Goal: Feedback & Contribution: Contribute content

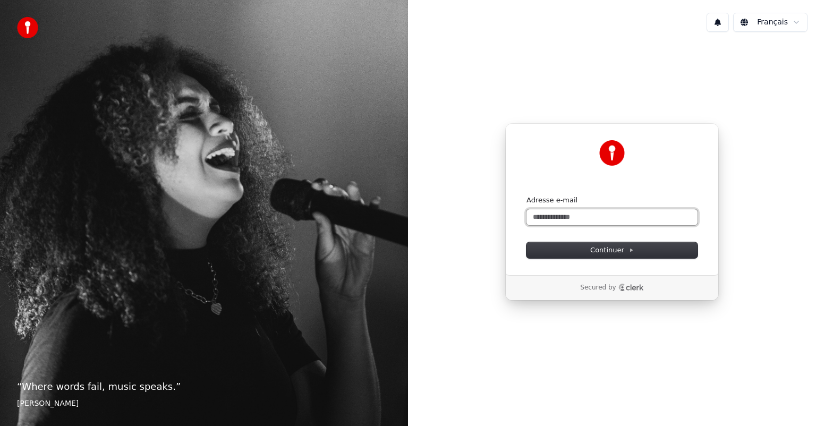
click at [600, 218] on input "Adresse e-mail" at bounding box center [612, 217] width 171 height 16
click at [604, 251] on span "Continuer" at bounding box center [613, 251] width 44 height 10
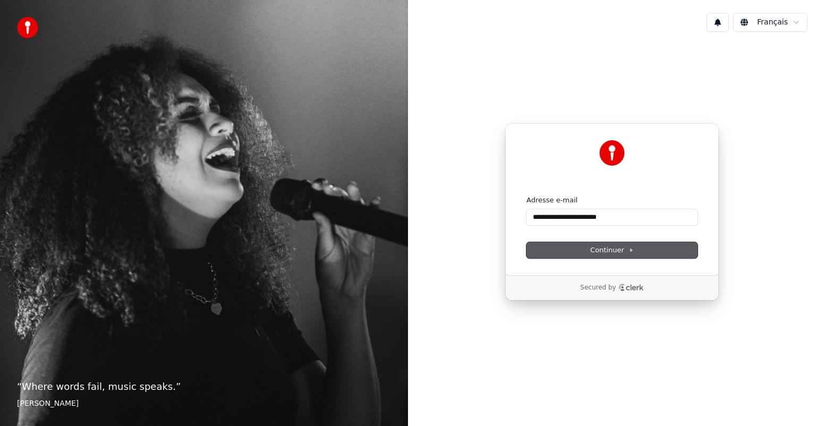
type input "**********"
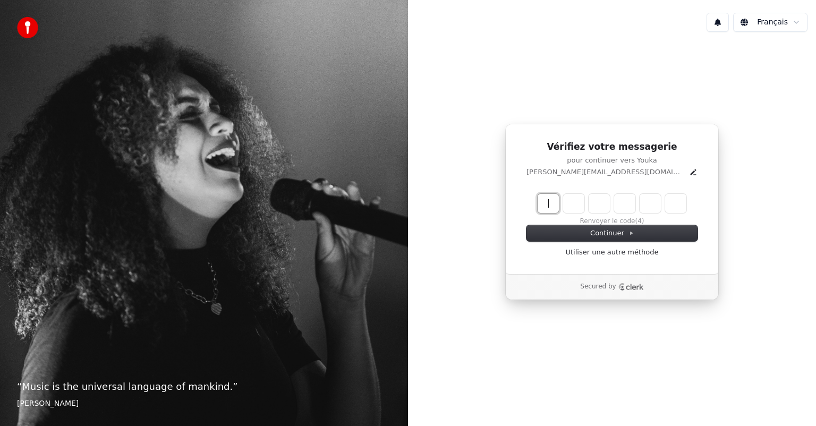
click at [555, 206] on input "Enter verification code" at bounding box center [623, 203] width 170 height 19
type input "******"
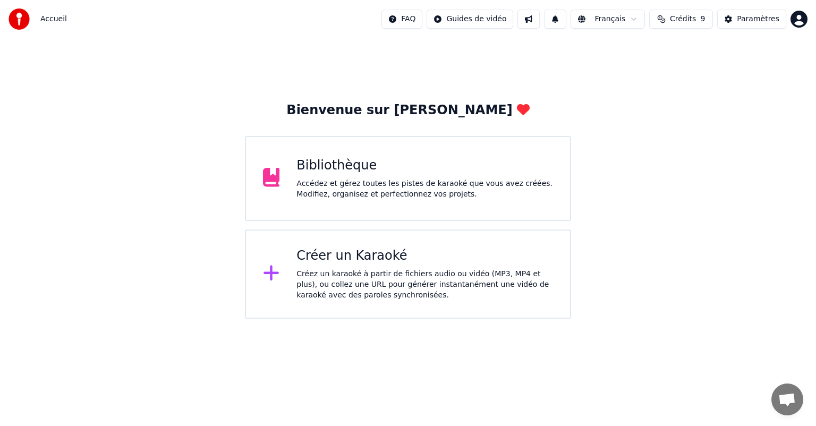
click at [472, 187] on div "Accédez et gérez toutes les pistes de karaoké que vous avez créées. Modifiez, o…" at bounding box center [425, 189] width 257 height 21
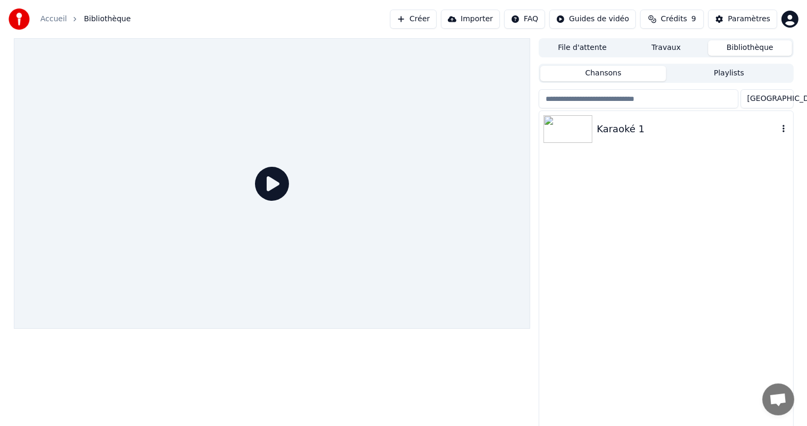
click at [583, 125] on img at bounding box center [568, 129] width 49 height 28
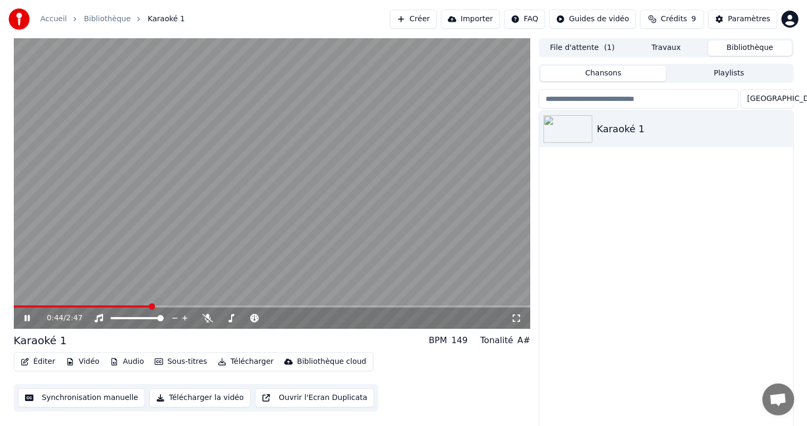
click at [376, 259] on video at bounding box center [272, 183] width 517 height 291
click at [187, 397] on button "Télécharger la vidéo" at bounding box center [200, 398] width 102 height 19
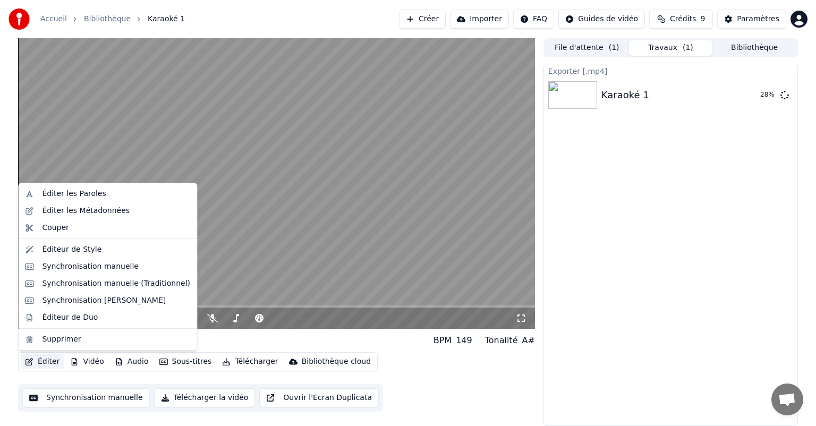
click at [38, 361] on button "Éditer" at bounding box center [42, 362] width 43 height 15
click at [89, 191] on div "Éditer les Paroles" at bounding box center [74, 194] width 64 height 11
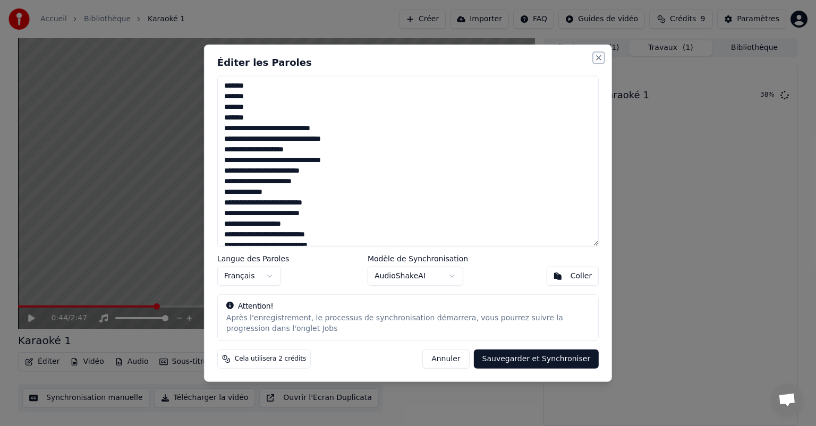
click at [598, 55] on button "Close" at bounding box center [599, 58] width 9 height 9
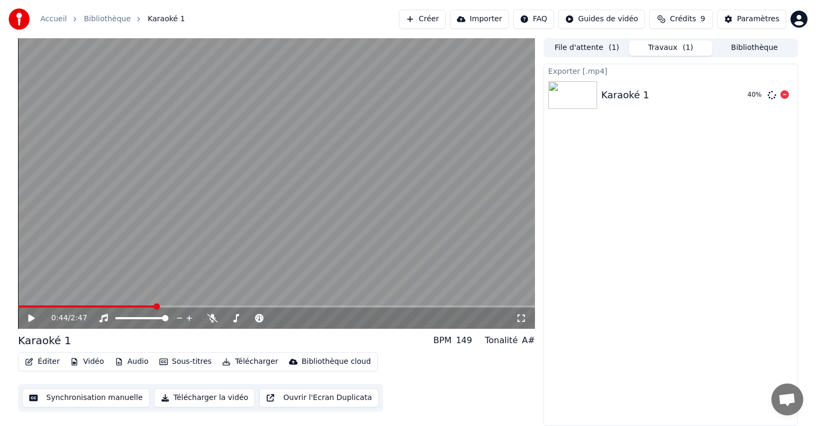
click at [758, 93] on div "40 %" at bounding box center [756, 95] width 16 height 9
click at [786, 94] on icon at bounding box center [785, 94] width 9 height 9
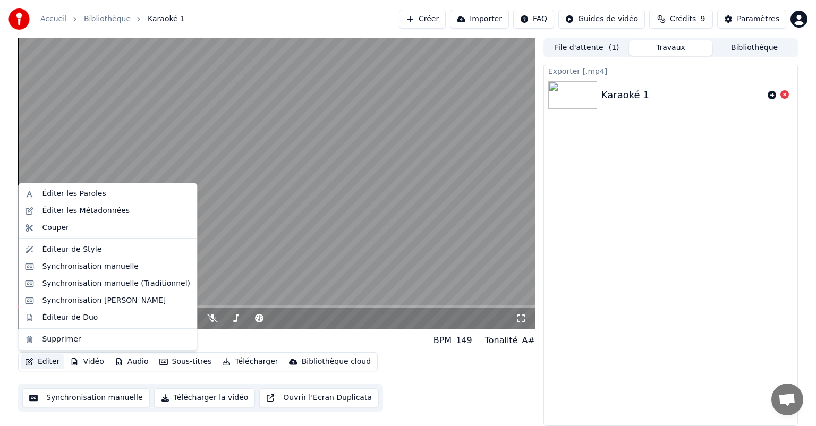
click at [48, 362] on button "Éditer" at bounding box center [42, 362] width 43 height 15
click at [86, 191] on div "Éditer les Paroles" at bounding box center [74, 194] width 64 height 11
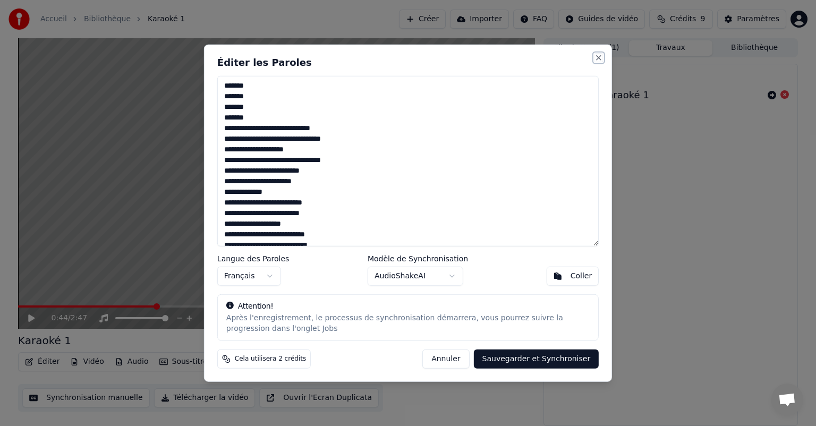
click at [598, 60] on button "Close" at bounding box center [599, 58] width 9 height 9
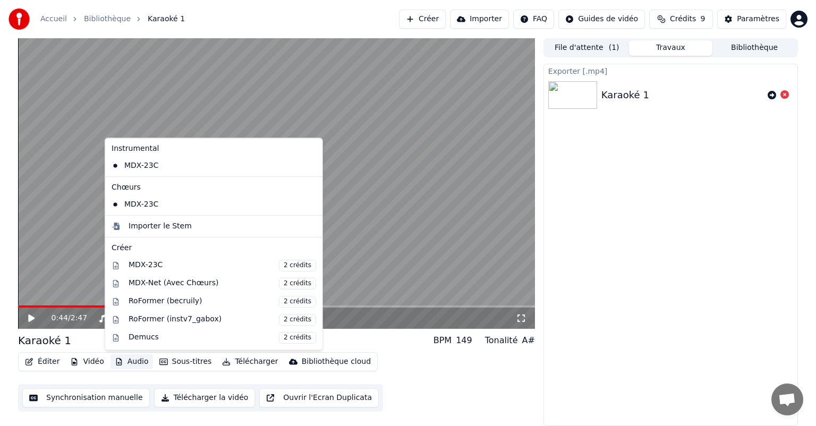
click at [136, 364] on button "Audio" at bounding box center [132, 362] width 43 height 15
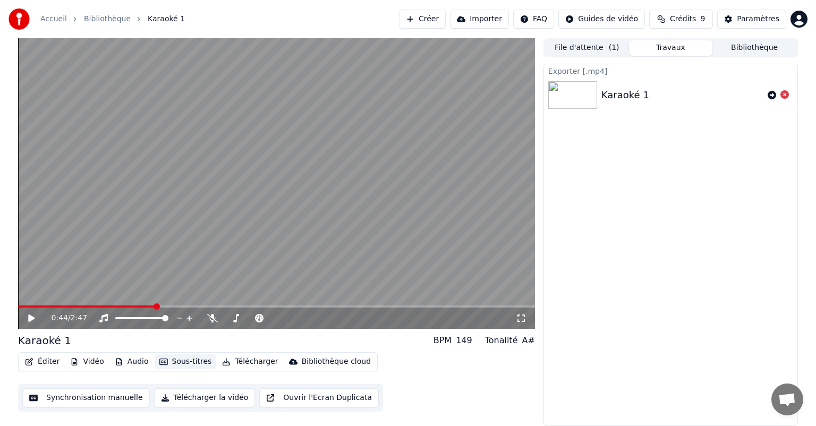
click at [193, 365] on button "Sous-titres" at bounding box center [185, 362] width 61 height 15
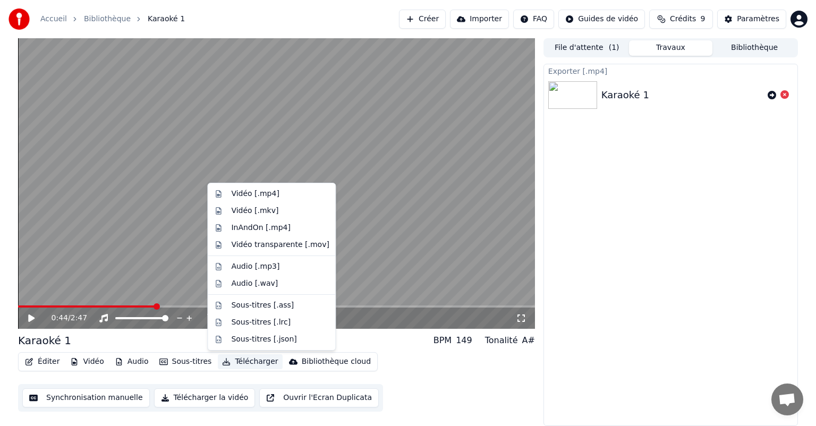
click at [256, 360] on button "Télécharger" at bounding box center [250, 362] width 64 height 15
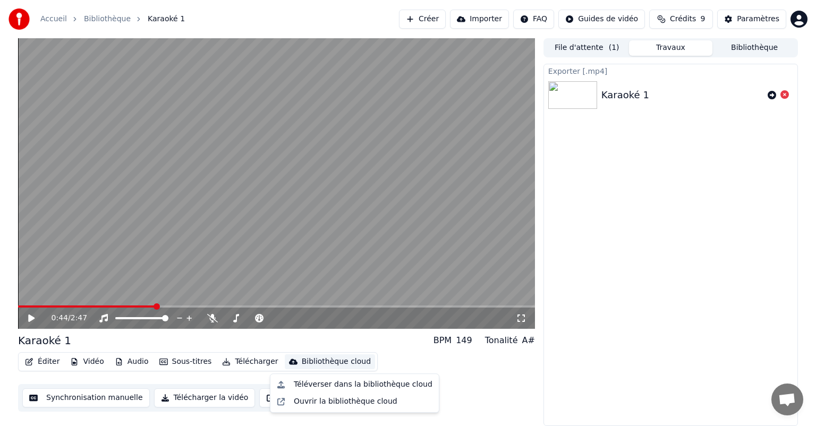
click at [764, 324] on div "Exporter [.mp4] Karaoké 1" at bounding box center [671, 245] width 255 height 363
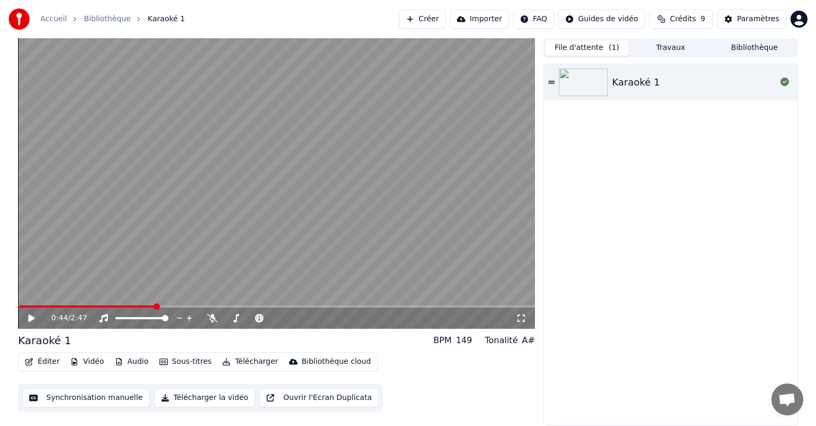
click at [590, 51] on button "File d'attente ( 1 )" at bounding box center [587, 47] width 84 height 15
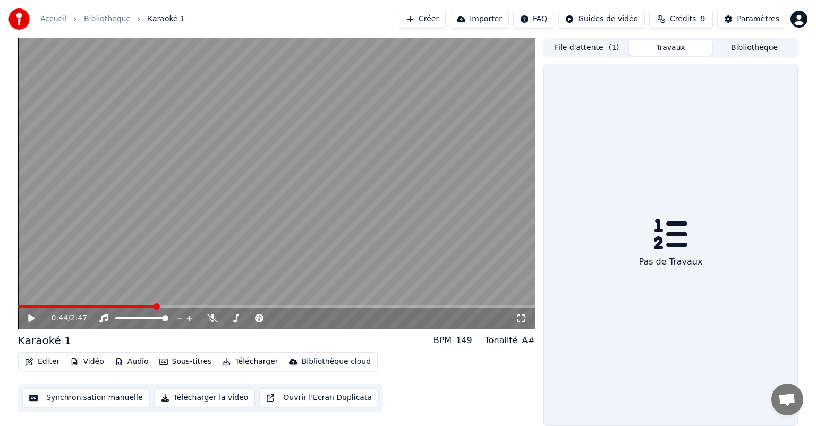
click at [673, 47] on button "Travaux" at bounding box center [671, 47] width 84 height 15
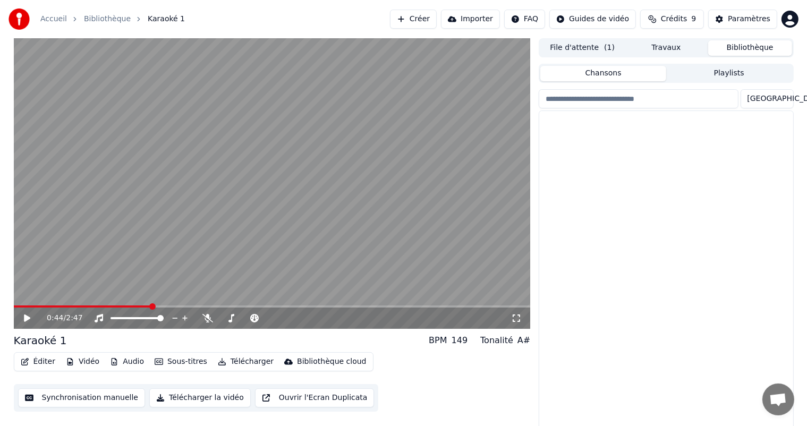
click at [753, 44] on button "Bibliothèque" at bounding box center [751, 47] width 84 height 15
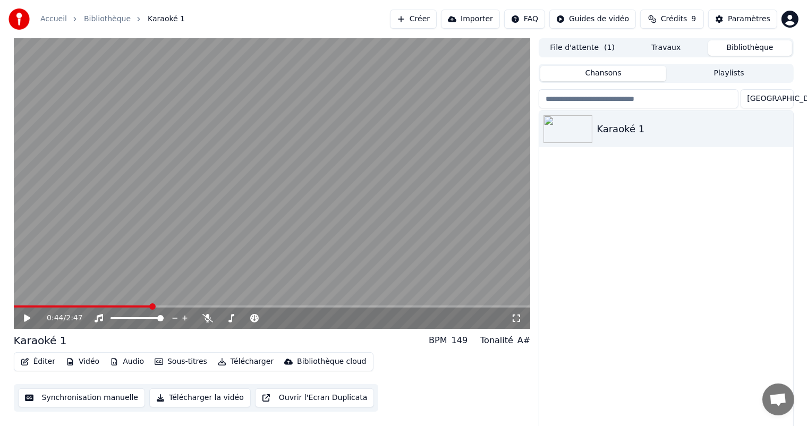
click at [559, 99] on input "search" at bounding box center [638, 98] width 199 height 19
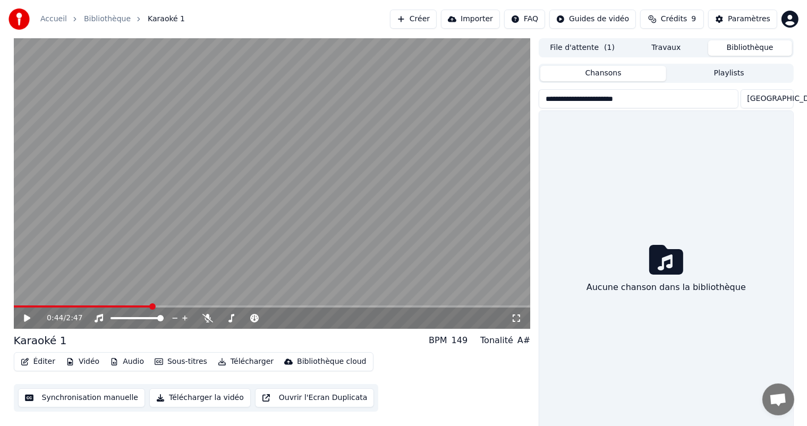
type input "**********"
click at [737, 105] on input "**********" at bounding box center [638, 98] width 199 height 19
click at [736, 103] on input "**********" at bounding box center [638, 98] width 199 height 19
click at [738, 97] on input "**********" at bounding box center [638, 98] width 199 height 19
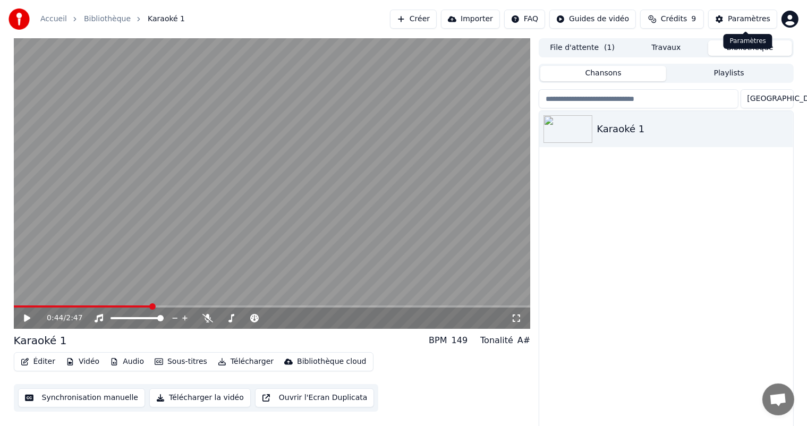
click at [739, 21] on div "Paramètres" at bounding box center [749, 19] width 43 height 11
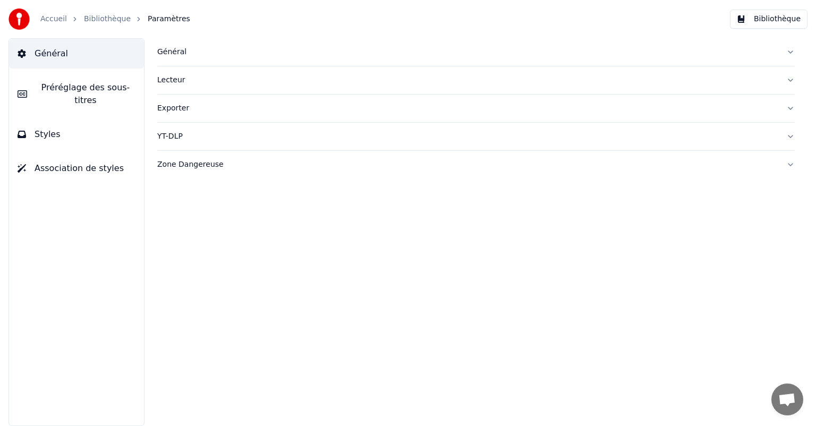
click at [111, 91] on span "Préréglage des sous-titres" at bounding box center [86, 94] width 100 height 26
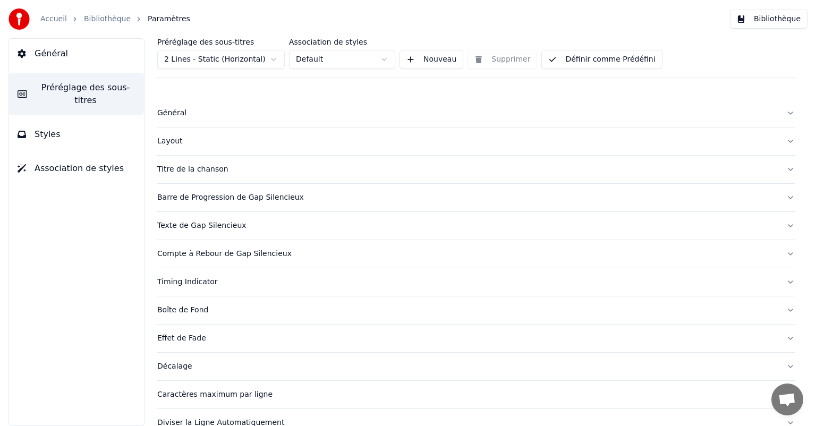
click at [68, 128] on button "Styles" at bounding box center [76, 135] width 135 height 30
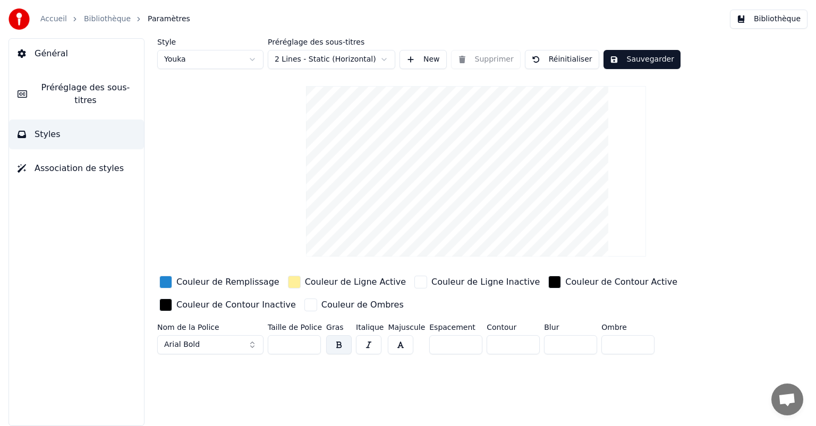
click at [74, 162] on span "Association de styles" at bounding box center [79, 168] width 89 height 13
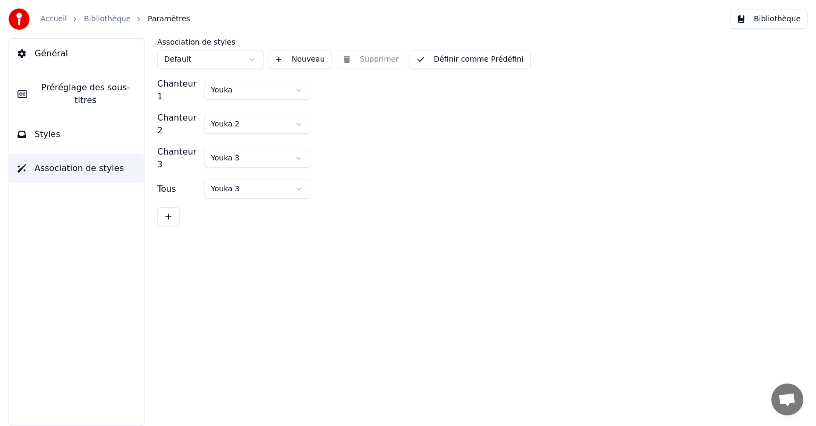
click at [85, 52] on button "Général" at bounding box center [76, 54] width 135 height 30
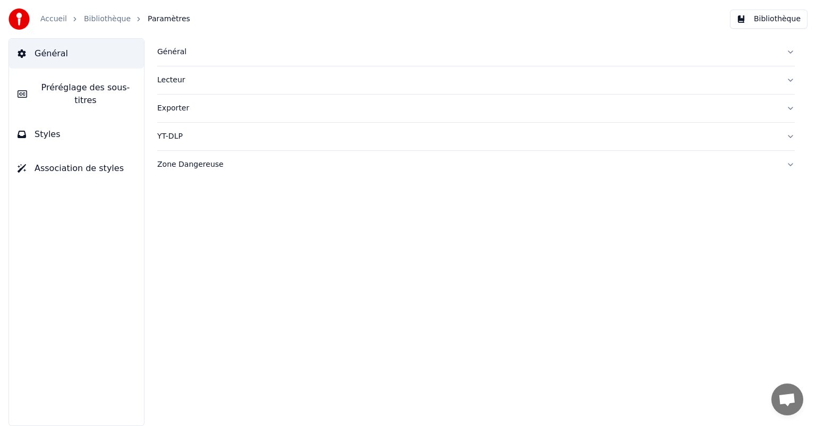
click at [92, 18] on link "Bibliothèque" at bounding box center [107, 19] width 47 height 11
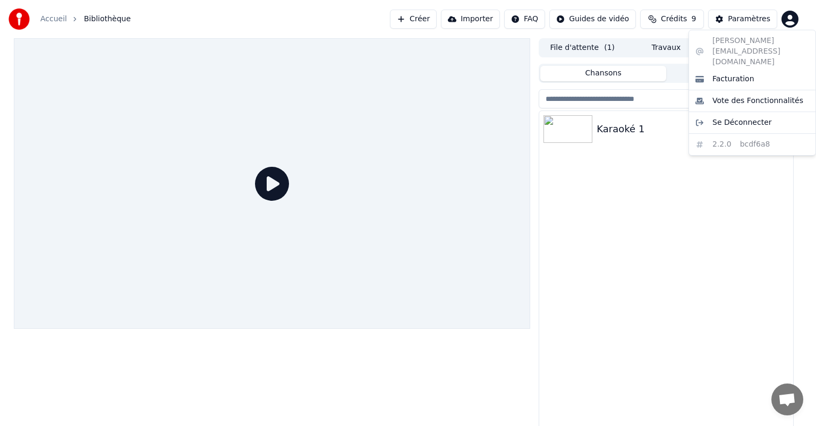
click at [793, 21] on html "Accueil Bibliothèque Créer Importer FAQ Guides de vidéo Crédits 9 Paramètres Fi…" at bounding box center [408, 213] width 816 height 426
click at [678, 24] on html "Accueil Bibliothèque Créer Importer FAQ Guides de vidéo Crédits 9 Paramètres Fi…" at bounding box center [408, 213] width 816 height 426
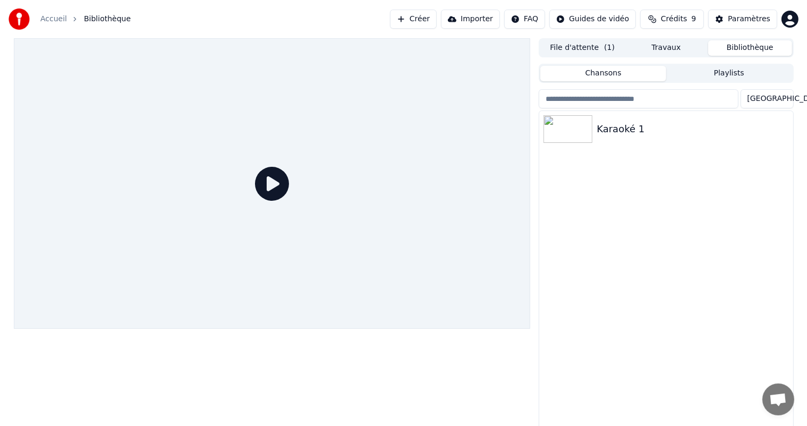
click at [678, 18] on span "Crédits" at bounding box center [674, 19] width 26 height 11
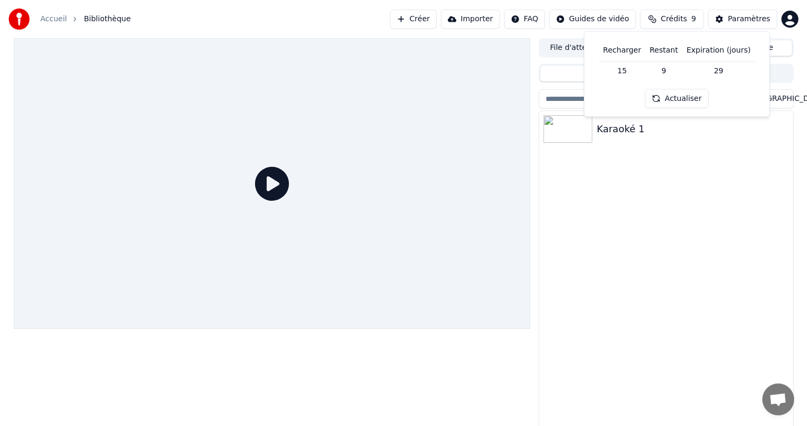
click at [610, 20] on html "Accueil Bibliothèque Créer Importer FAQ Guides de vidéo Crédits 9 Paramètres Fi…" at bounding box center [403, 213] width 807 height 426
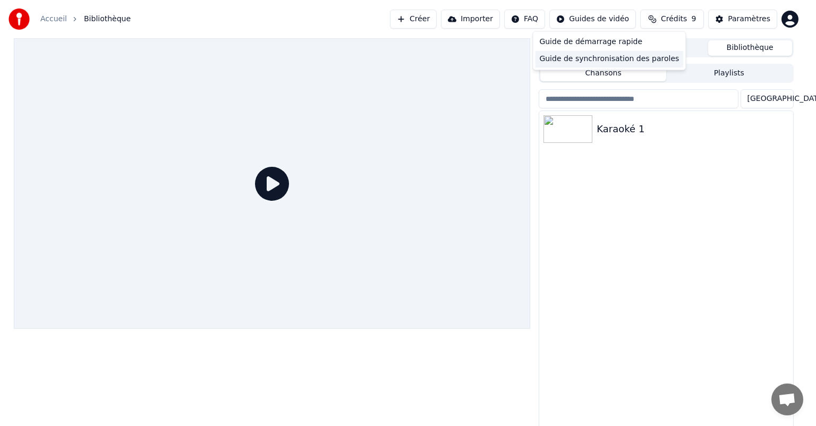
click at [606, 60] on div "Guide de synchronisation des paroles" at bounding box center [609, 58] width 148 height 17
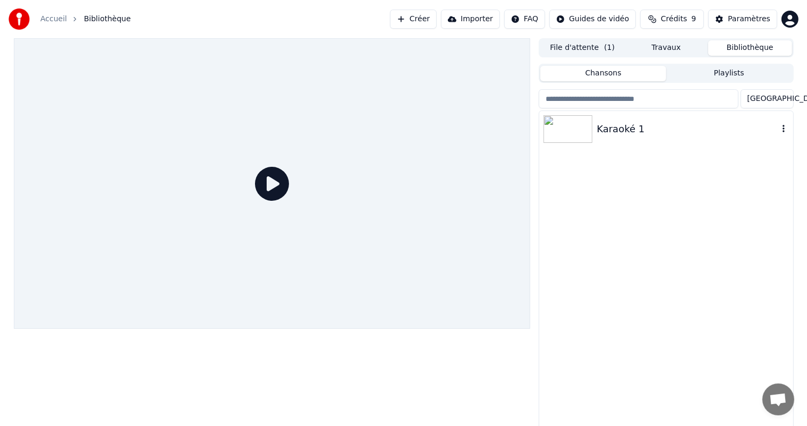
click at [560, 131] on img at bounding box center [568, 129] width 49 height 28
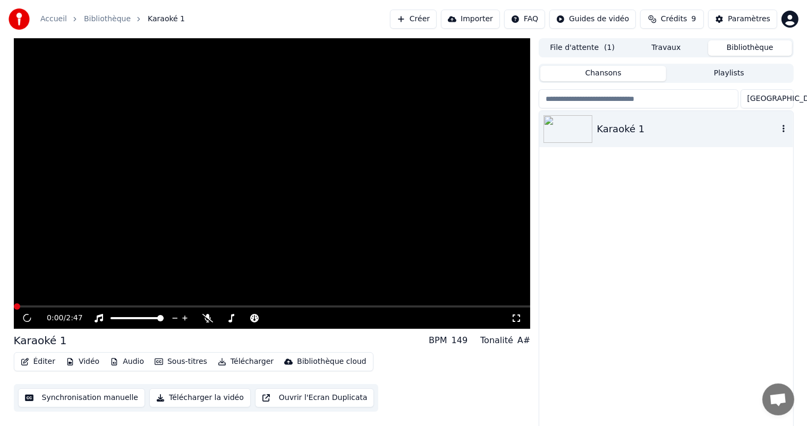
click at [560, 131] on img at bounding box center [568, 129] width 49 height 28
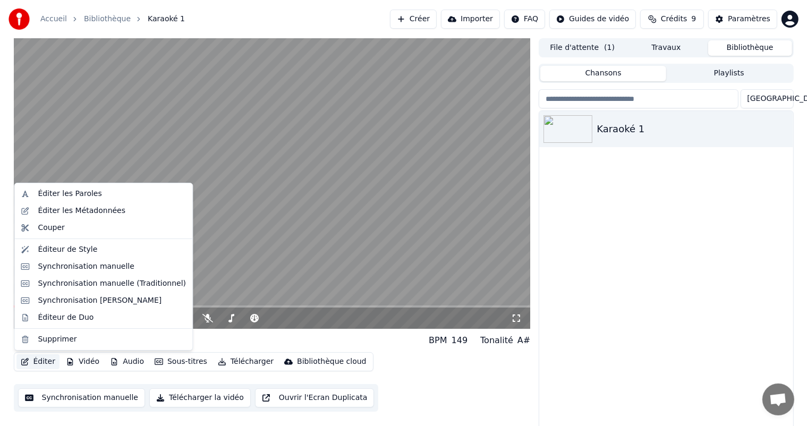
click at [40, 361] on button "Éditer" at bounding box center [37, 362] width 43 height 15
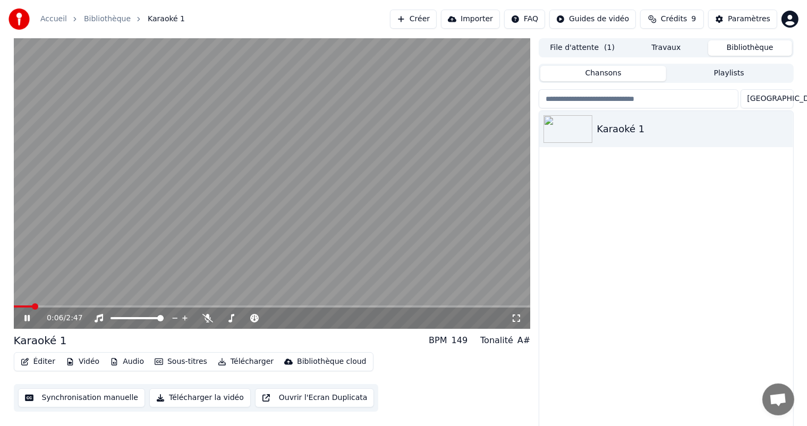
click at [377, 241] on video at bounding box center [272, 183] width 517 height 291
click at [39, 359] on button "Éditer" at bounding box center [37, 362] width 43 height 15
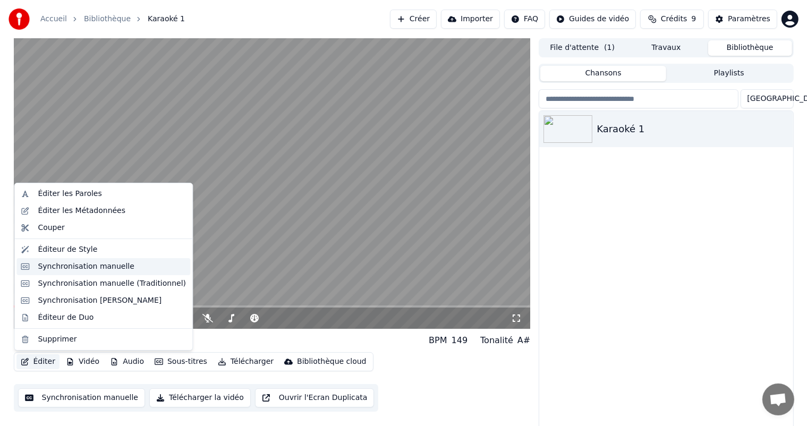
click at [87, 268] on div "Synchronisation manuelle" at bounding box center [86, 267] width 97 height 11
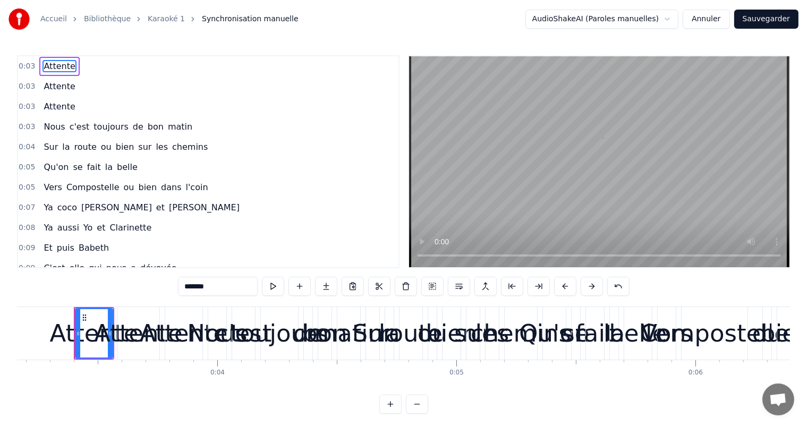
scroll to position [0, 760]
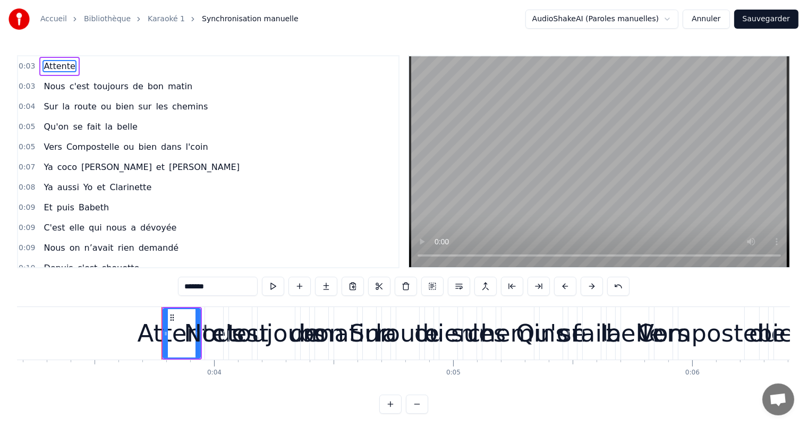
type input "****"
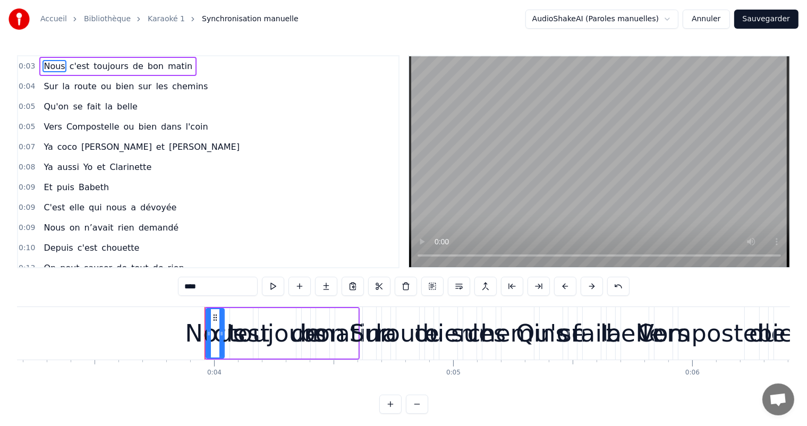
click at [201, 339] on div "Nous" at bounding box center [215, 334] width 60 height 36
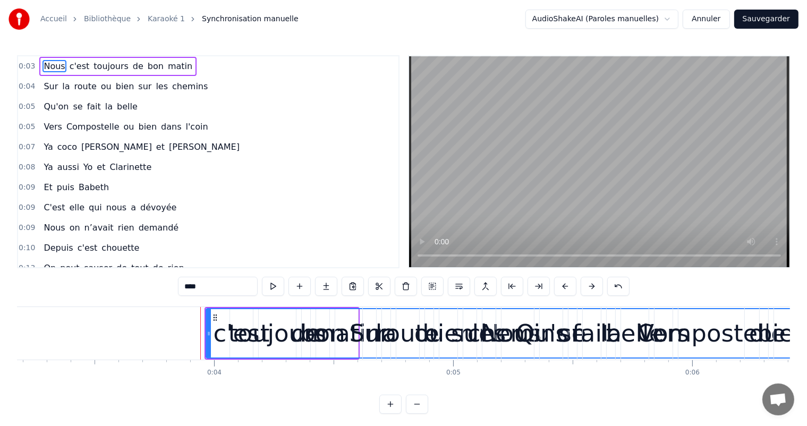
drag, startPoint x: 223, startPoint y: 333, endPoint x: 816, endPoint y: 365, distance: 593.5
click at [807, 365] on html "Accueil Bibliothèque Karaoké 1 Synchronisation manuelle AudioShakeAI (Paroles m…" at bounding box center [403, 215] width 807 height 431
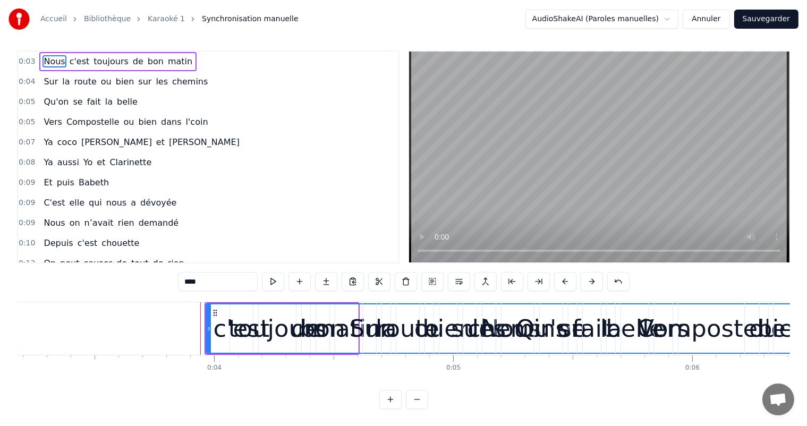
scroll to position [14, 0]
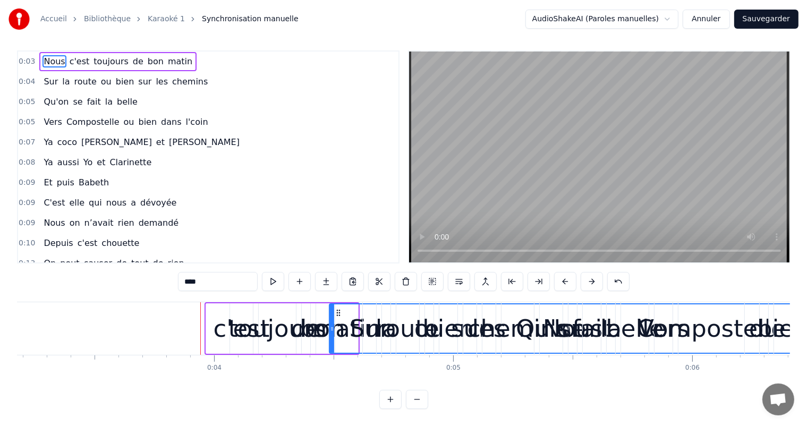
drag, startPoint x: 206, startPoint y: 316, endPoint x: 330, endPoint y: 332, distance: 124.3
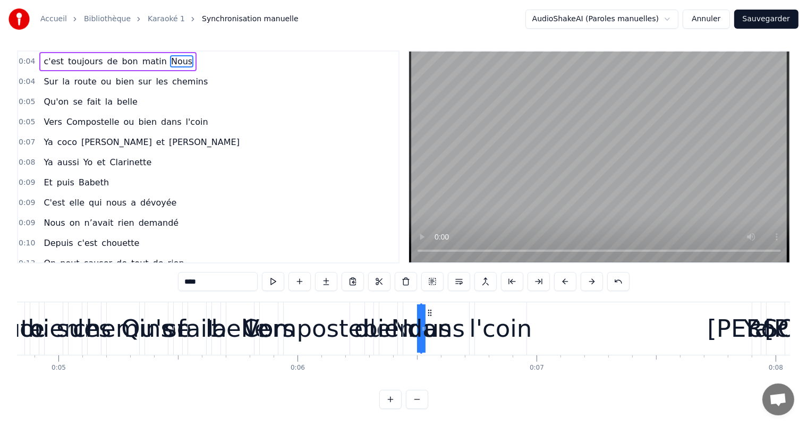
scroll to position [0, 1164]
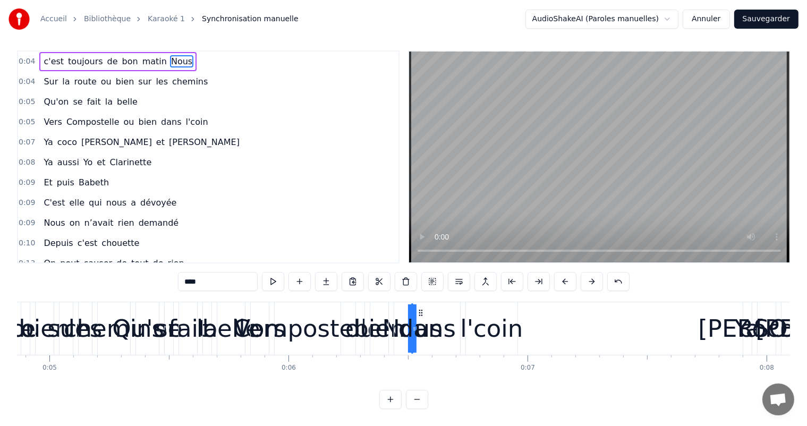
drag, startPoint x: 161, startPoint y: 49, endPoint x: 46, endPoint y: 57, distance: 115.6
click at [46, 57] on div "c'est toujours de bon matin Nous" at bounding box center [117, 61] width 157 height 19
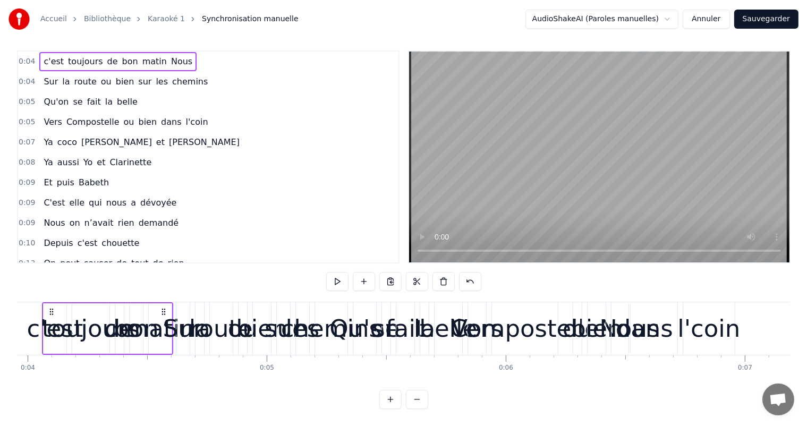
scroll to position [0, 917]
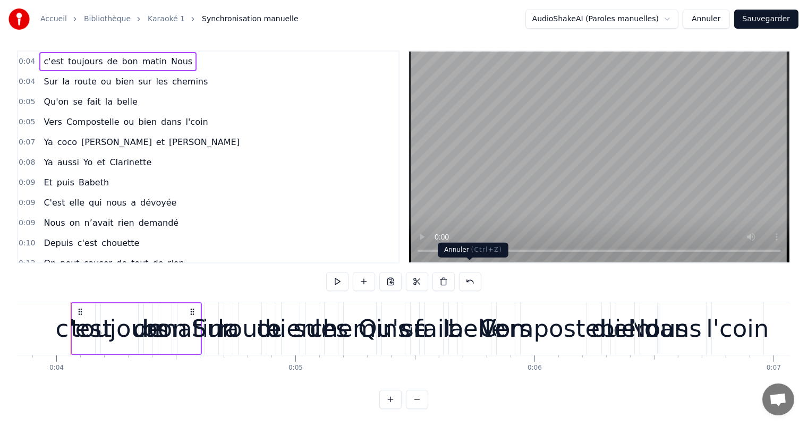
click at [471, 276] on button at bounding box center [470, 281] width 22 height 19
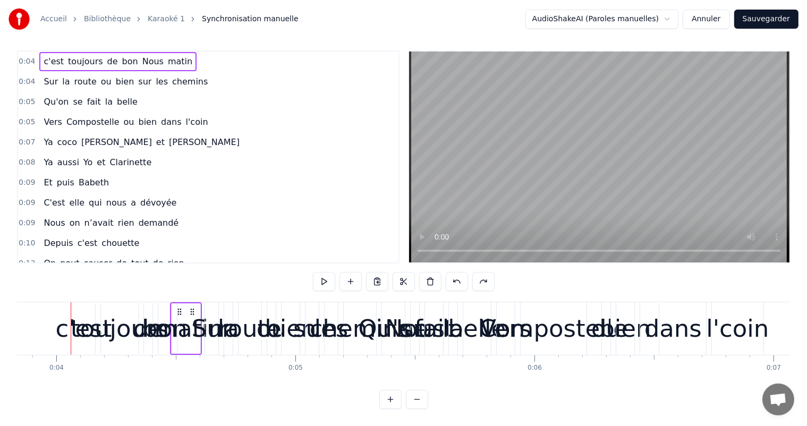
click at [473, 276] on button at bounding box center [484, 281] width 22 height 19
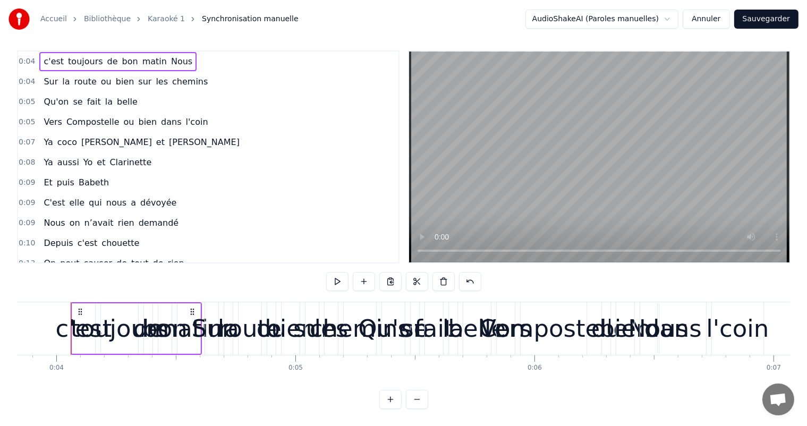
click at [471, 276] on button at bounding box center [470, 281] width 22 height 19
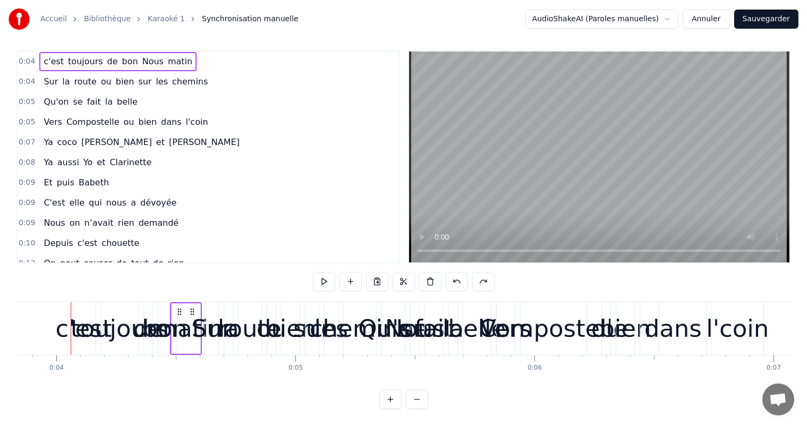
click at [473, 276] on button at bounding box center [484, 281] width 22 height 19
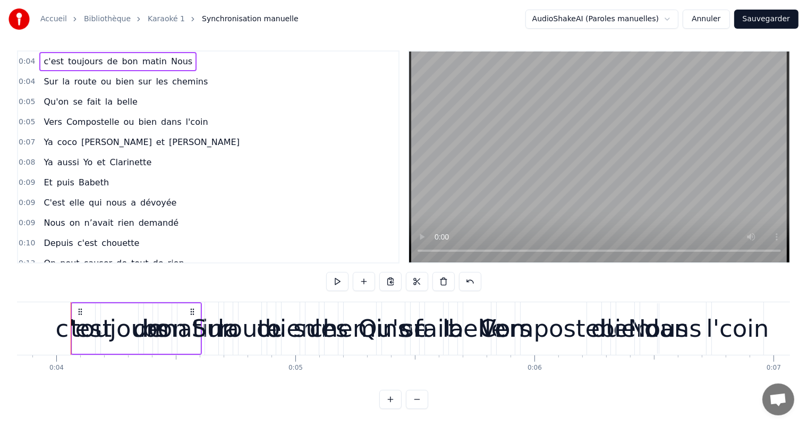
click at [471, 276] on button at bounding box center [470, 281] width 22 height 19
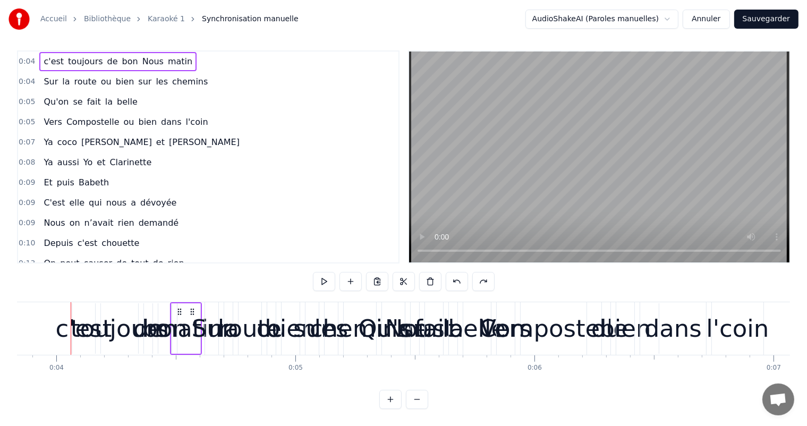
click at [457, 273] on button at bounding box center [457, 281] width 22 height 19
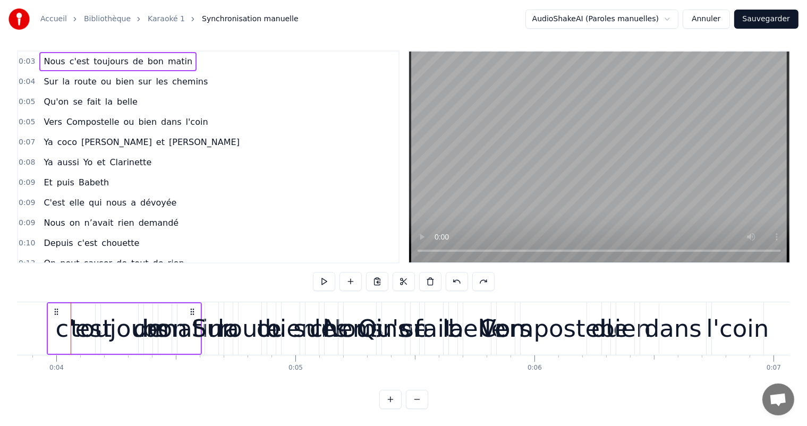
click at [53, 55] on span "Nous" at bounding box center [54, 61] width 23 height 12
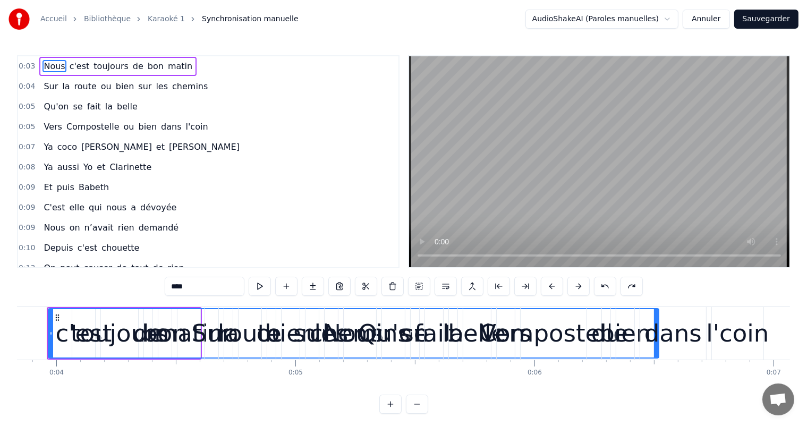
scroll to position [0, 893]
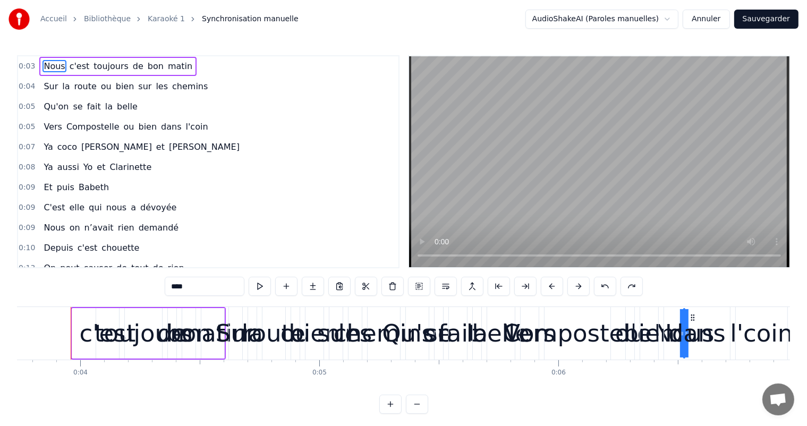
drag, startPoint x: 72, startPoint y: 332, endPoint x: 687, endPoint y: 400, distance: 618.3
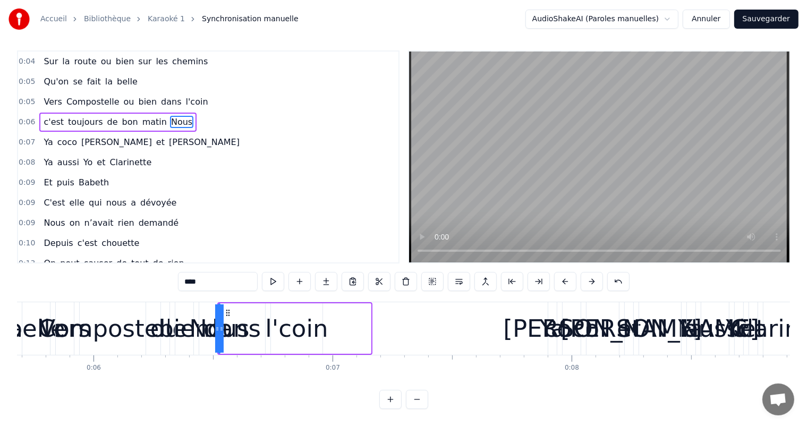
scroll to position [0, 1361]
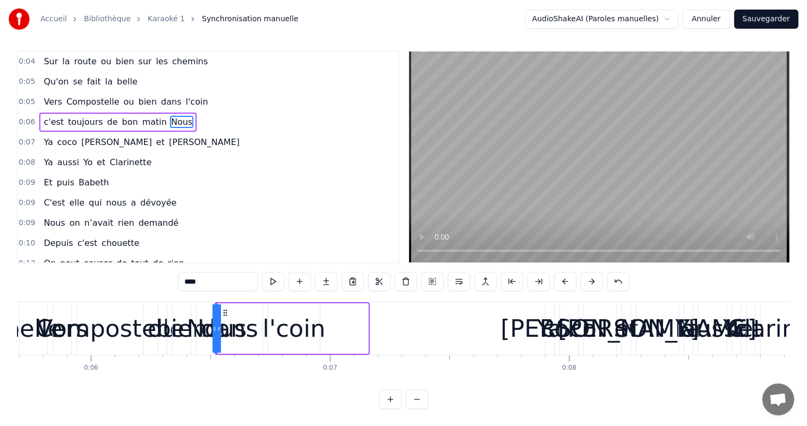
drag, startPoint x: 218, startPoint y: 319, endPoint x: 319, endPoint y: 330, distance: 102.1
click at [426, 351] on div "Sur la route ou bien sur les chemins Qu'on se fait la belle Vers Compostelle ou…" at bounding box center [403, 342] width 773 height 80
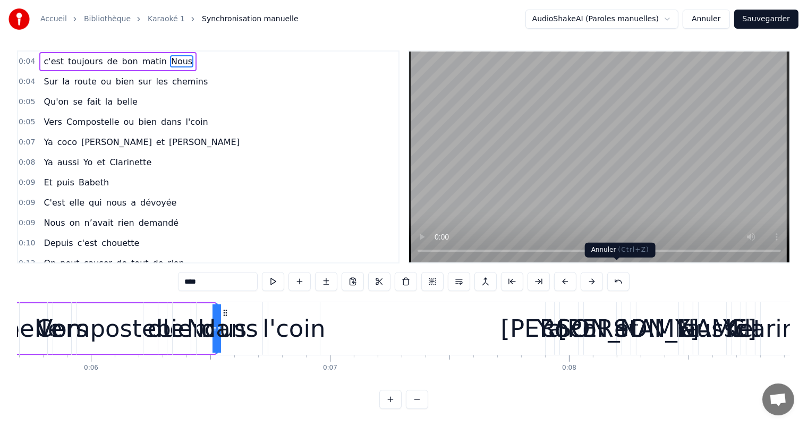
click at [616, 274] on button at bounding box center [619, 281] width 22 height 19
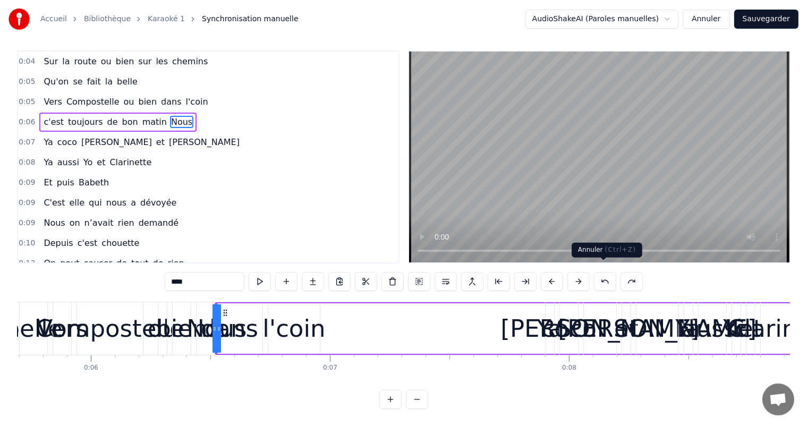
click at [599, 274] on button at bounding box center [605, 281] width 22 height 19
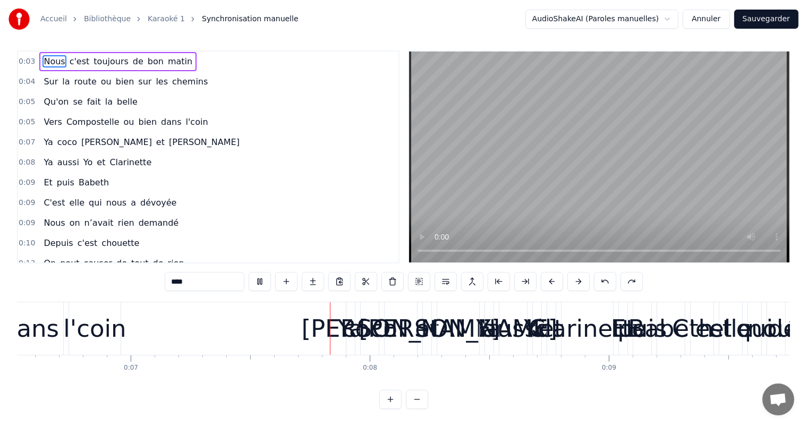
scroll to position [0, 1697]
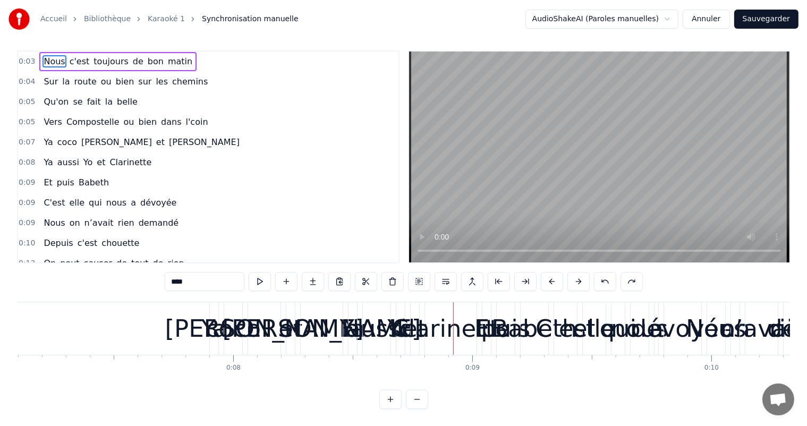
drag, startPoint x: 442, startPoint y: 327, endPoint x: 474, endPoint y: 330, distance: 31.4
click at [474, 330] on div "Clarinette" at bounding box center [451, 329] width 118 height 36
type input "**********"
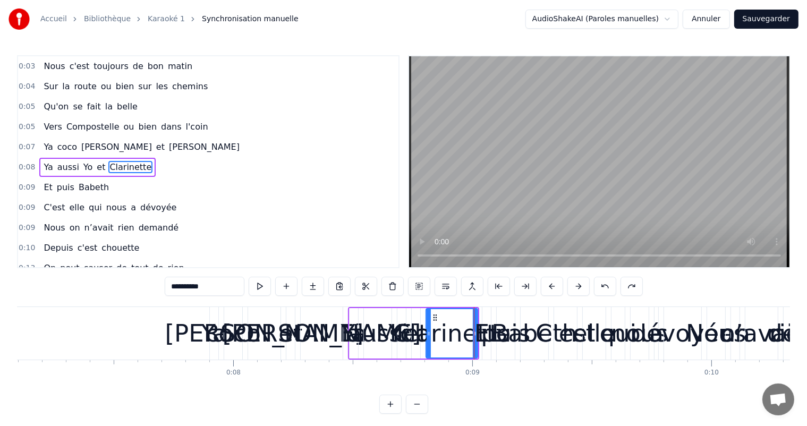
scroll to position [2, 0]
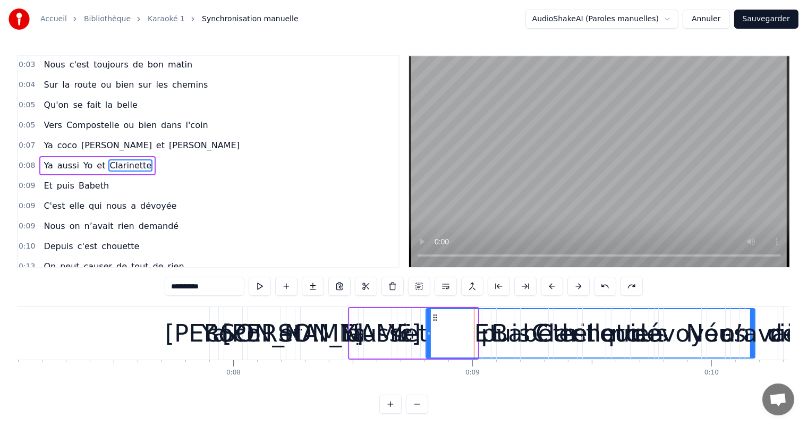
drag, startPoint x: 476, startPoint y: 329, endPoint x: 753, endPoint y: 346, distance: 278.0
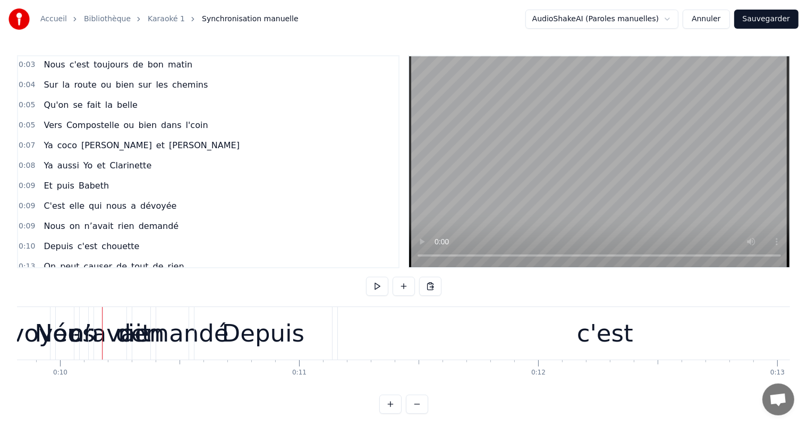
scroll to position [0, 2380]
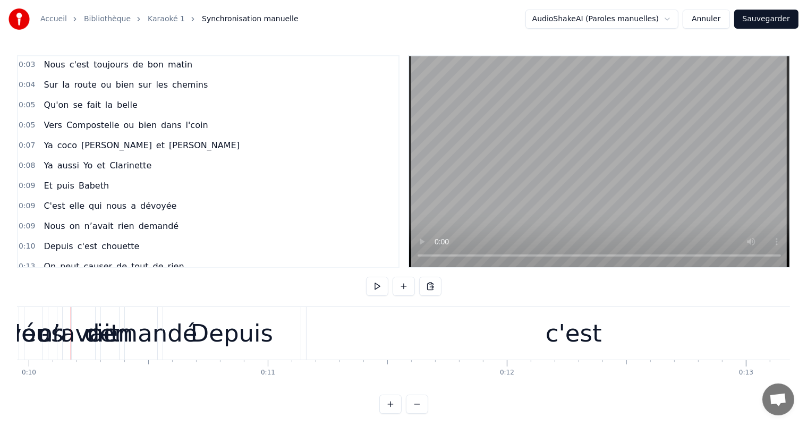
click at [474, 285] on div "0:03 Nous c'est toujours de bon matin 0:04 Sur la route ou bien sur les chemins…" at bounding box center [403, 234] width 773 height 359
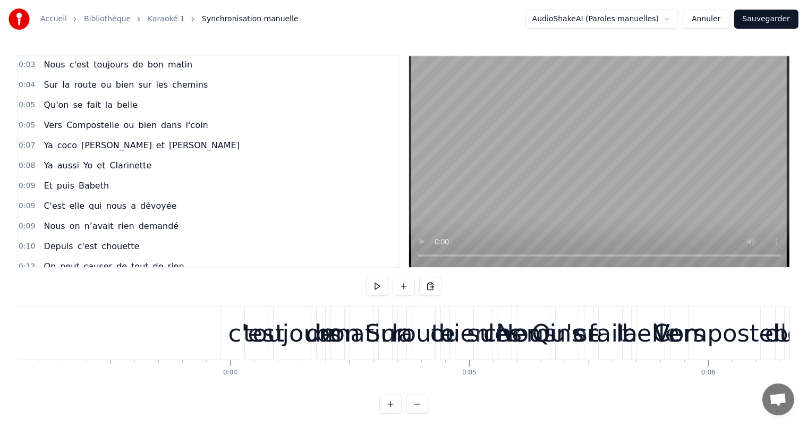
scroll to position [0, 0]
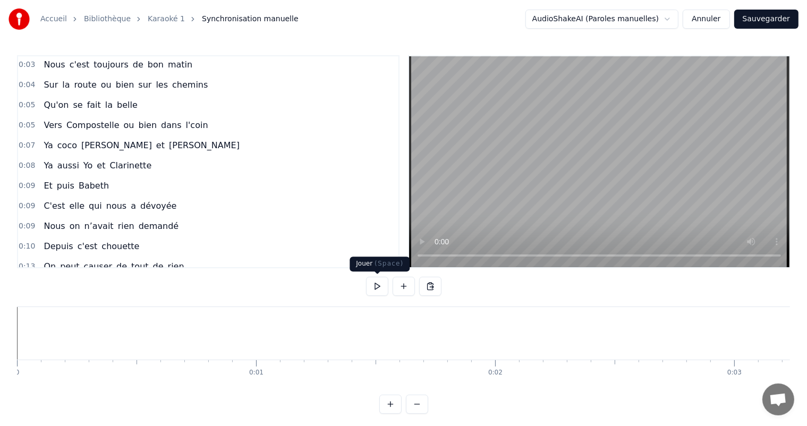
click at [378, 287] on button at bounding box center [377, 286] width 22 height 19
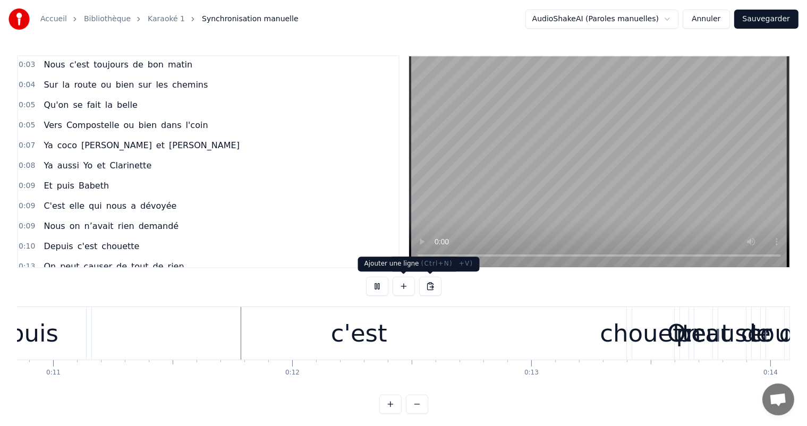
scroll to position [0, 2598]
click at [409, 286] on button at bounding box center [404, 286] width 22 height 19
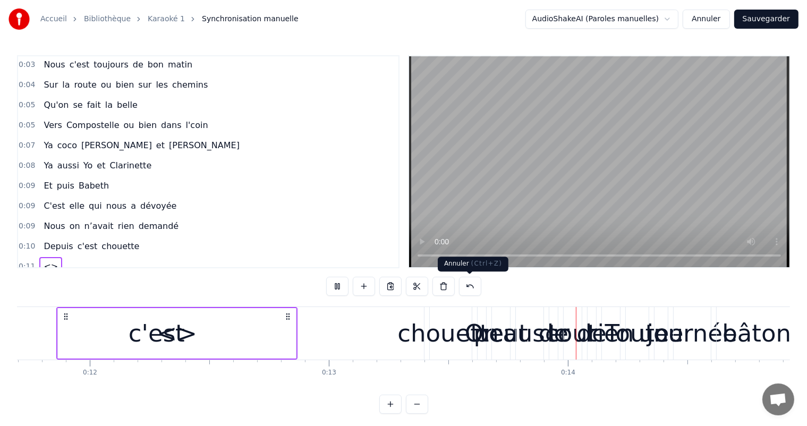
click at [469, 289] on button at bounding box center [470, 286] width 22 height 19
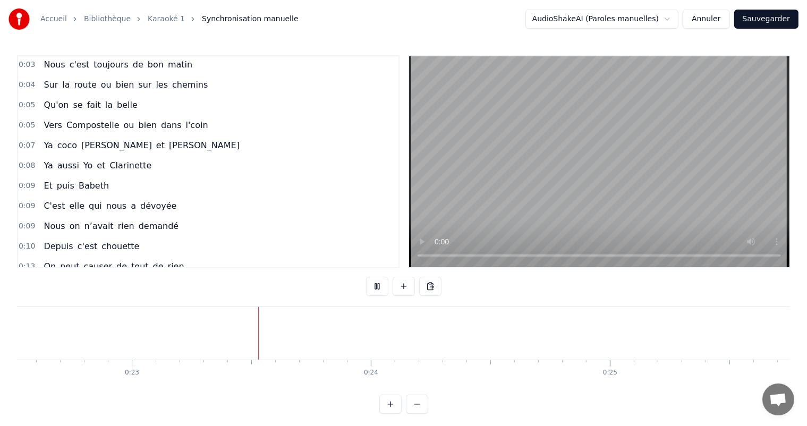
scroll to position [0, 5387]
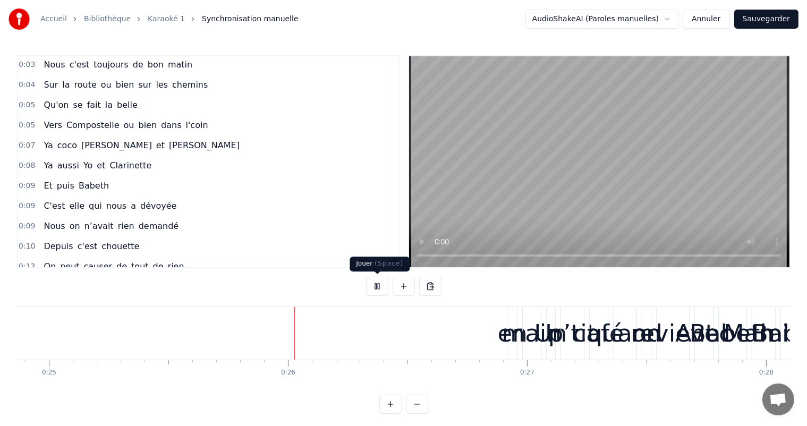
click at [376, 285] on button at bounding box center [377, 286] width 22 height 19
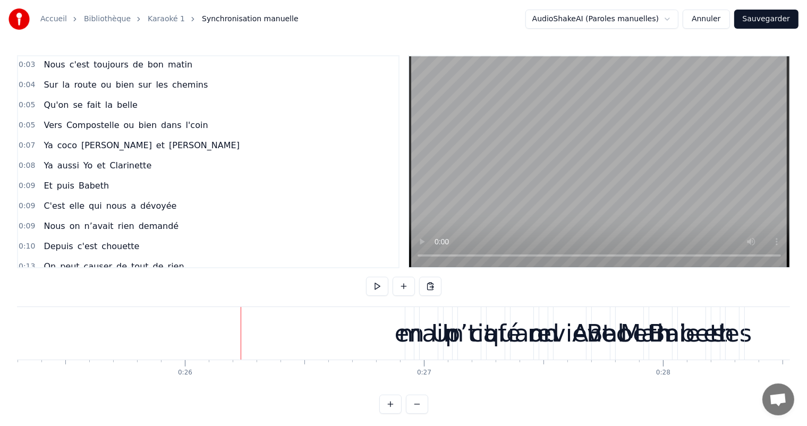
scroll to position [0, 6089]
